Goal: Task Accomplishment & Management: Use online tool/utility

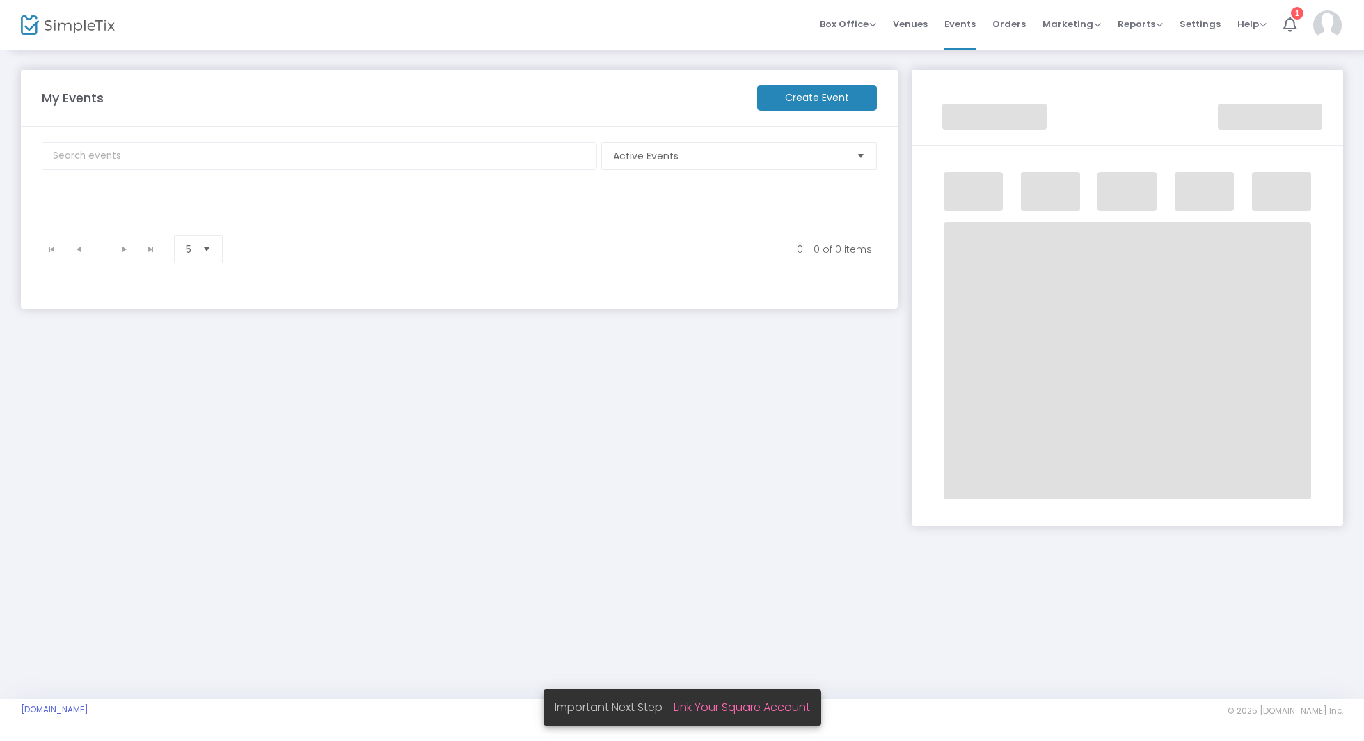
click at [1329, 31] on img at bounding box center [1327, 24] width 29 height 29
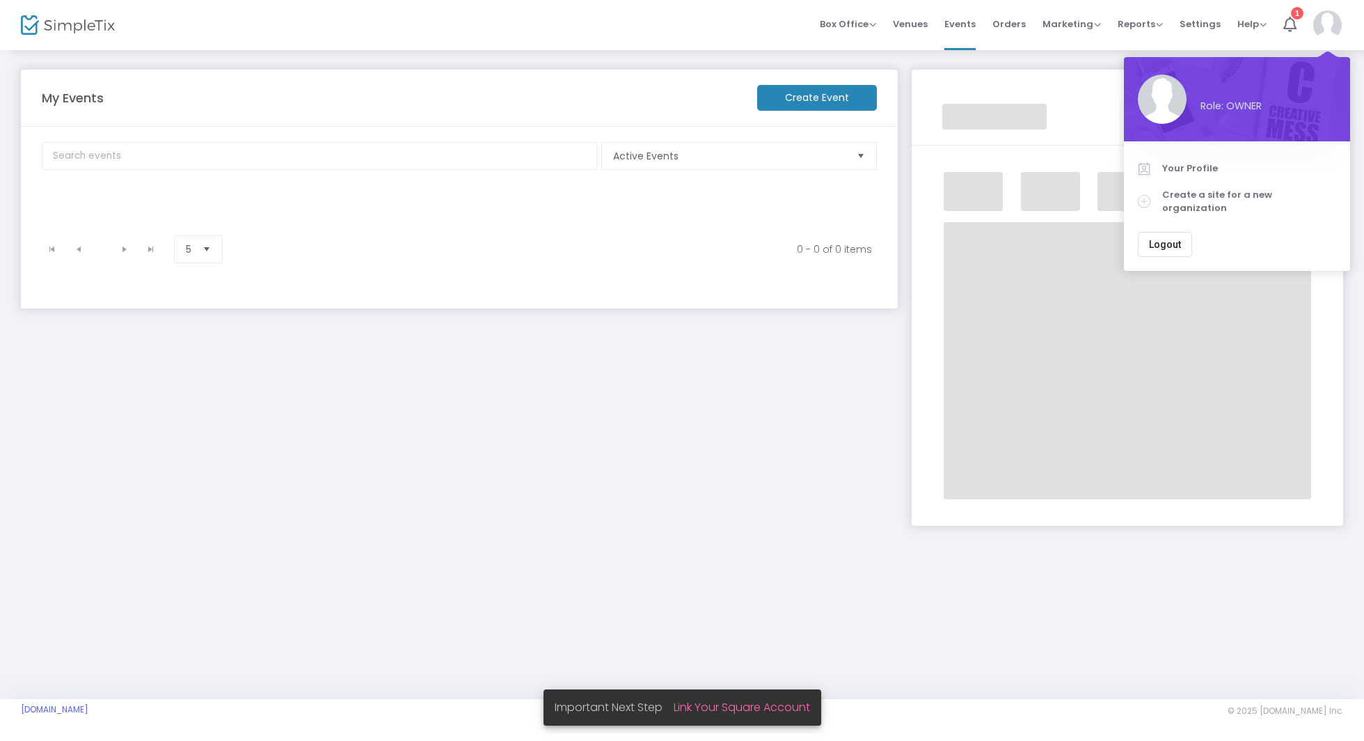
click at [1166, 239] on span "Logout" at bounding box center [1165, 244] width 32 height 11
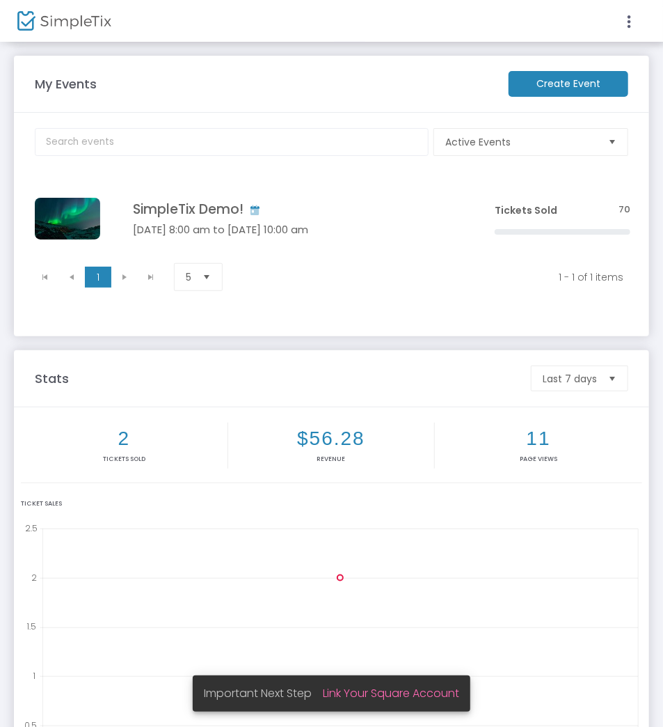
click at [543, 113] on m-panel-content "Active Events Event Category Type No section found SimpleTix Demo! Jan 29 8:00 …" at bounding box center [331, 224] width 635 height 223
click at [562, 81] on m-button "Create Event" at bounding box center [569, 84] width 120 height 26
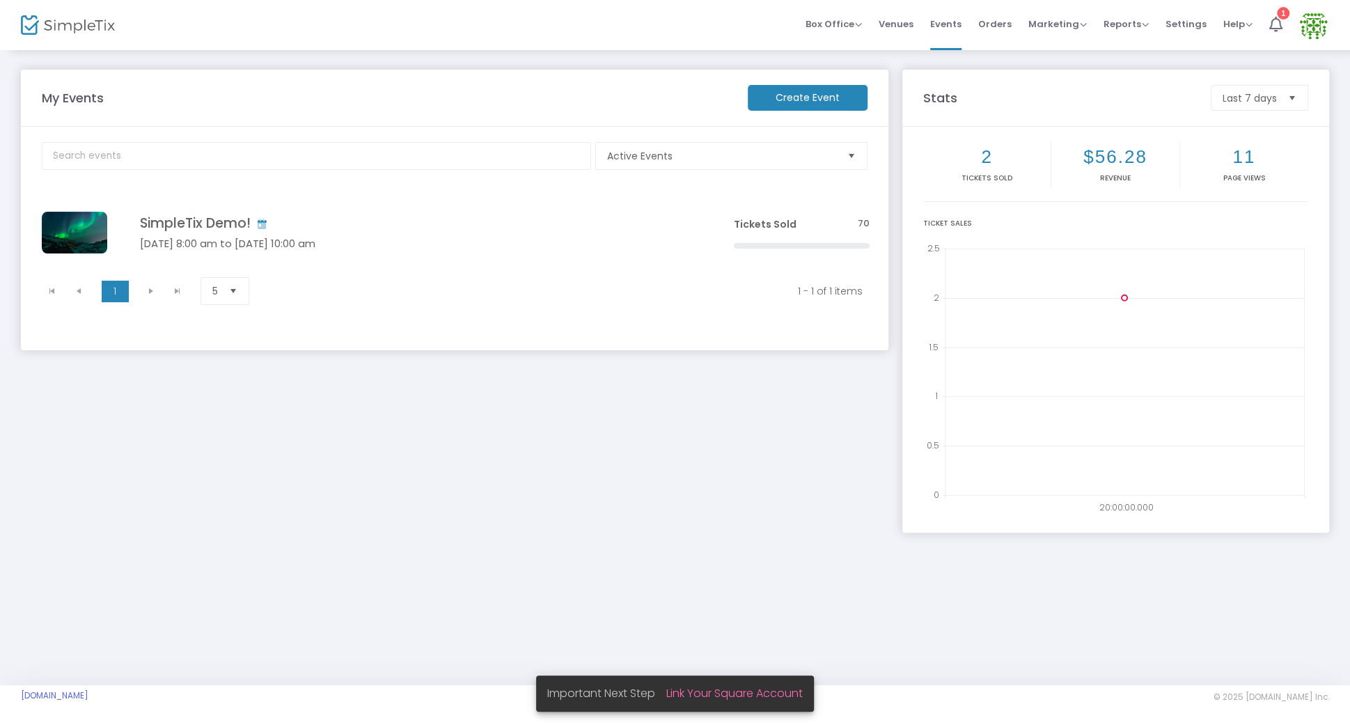
click at [1316, 22] on img at bounding box center [1313, 25] width 29 height 29
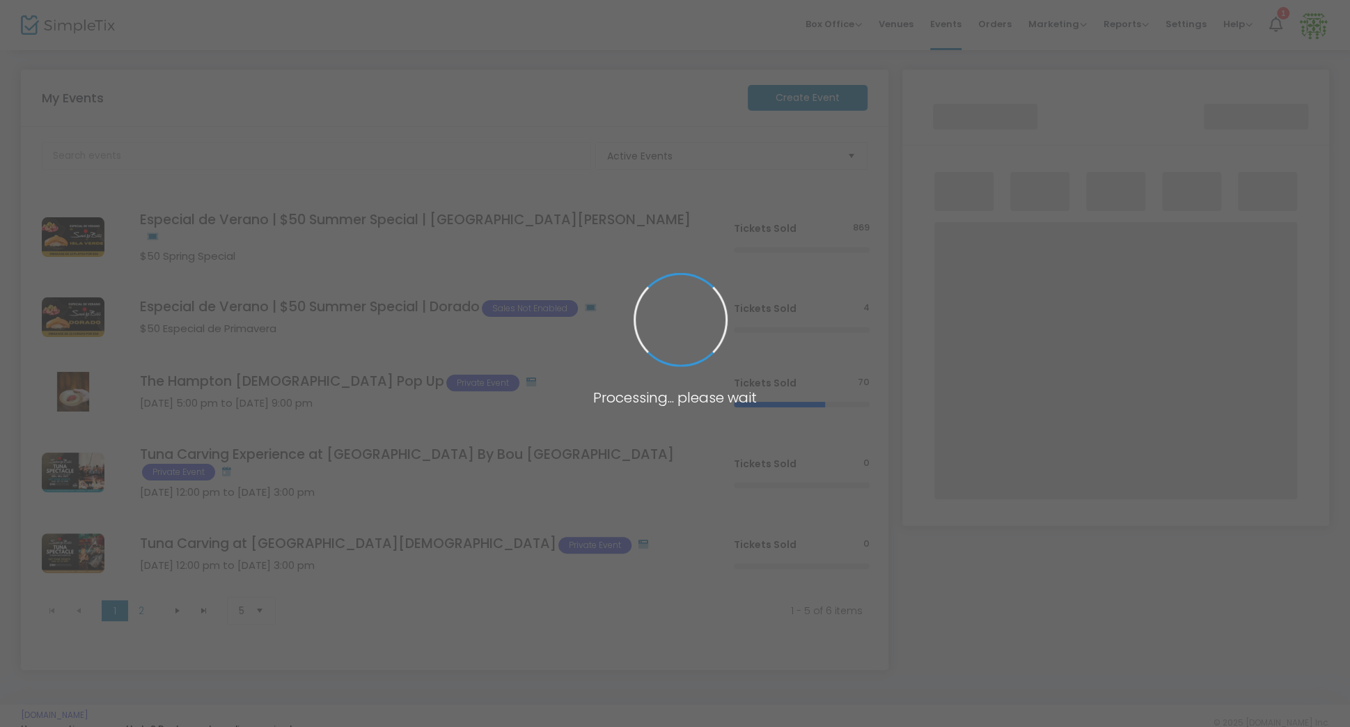
click at [1128, 29] on span at bounding box center [675, 363] width 1350 height 727
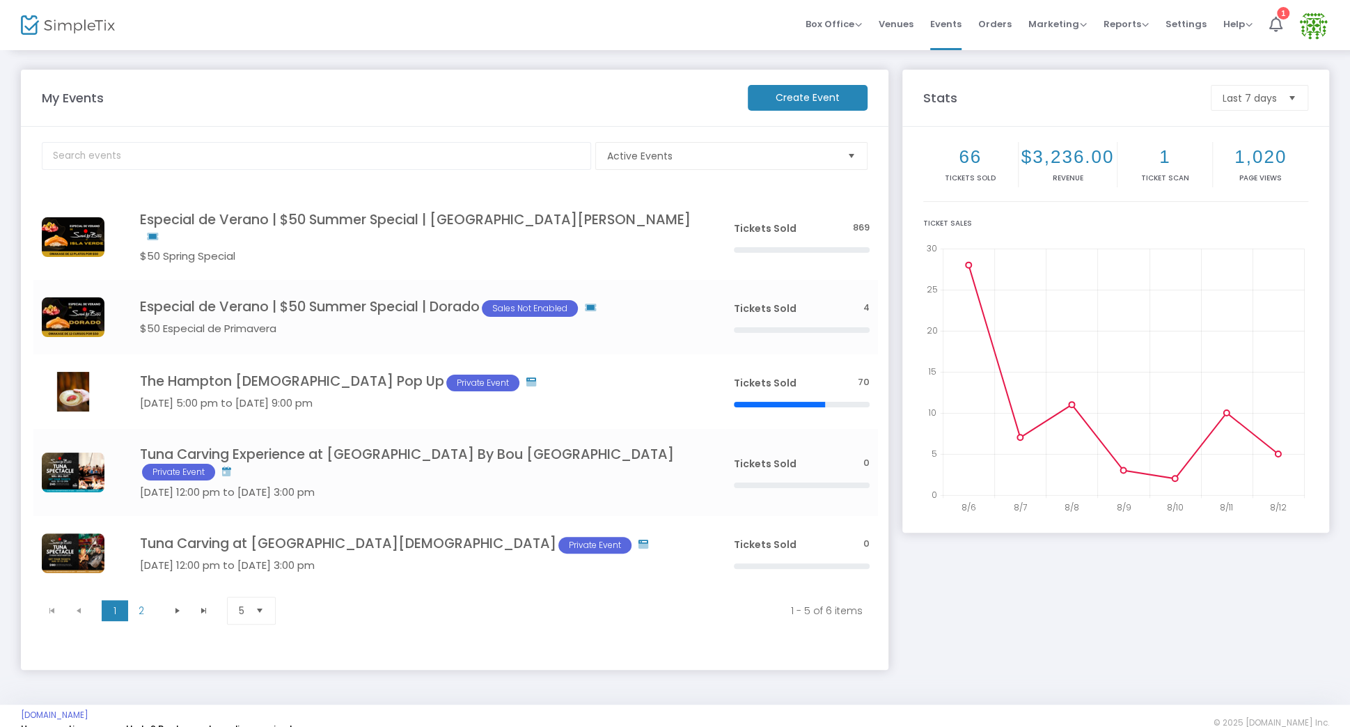
click at [1121, 28] on span "Reports" at bounding box center [1125, 23] width 45 height 13
click at [1126, 45] on li "Analytics" at bounding box center [1148, 46] width 90 height 27
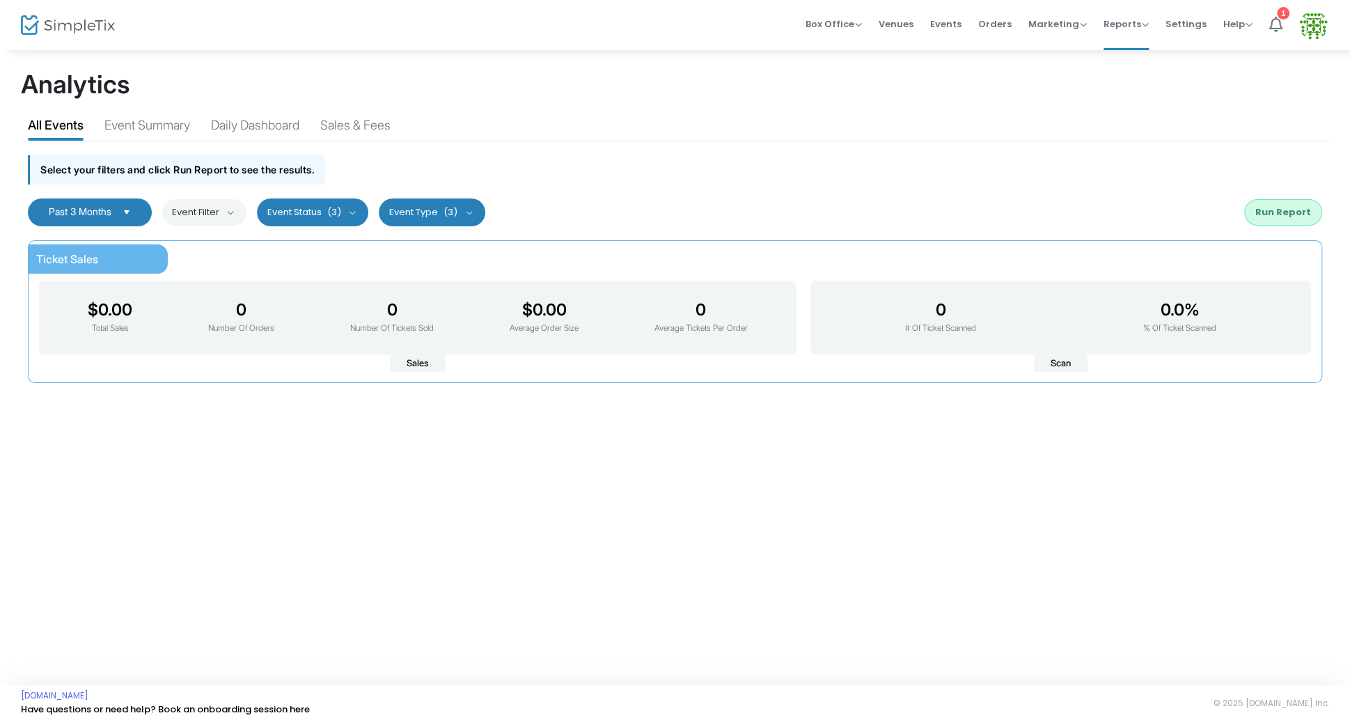
click at [1295, 216] on button "Run Report" at bounding box center [1283, 212] width 78 height 26
